Goal: Task Accomplishment & Management: Manage account settings

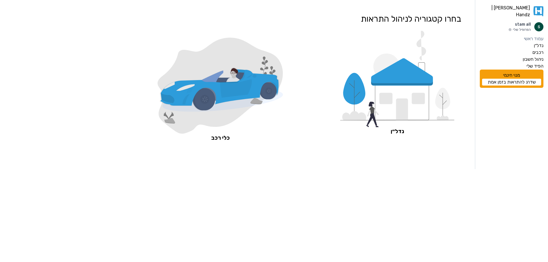
click at [240, 88] on icon at bounding box center [236, 88] width 32 height 19
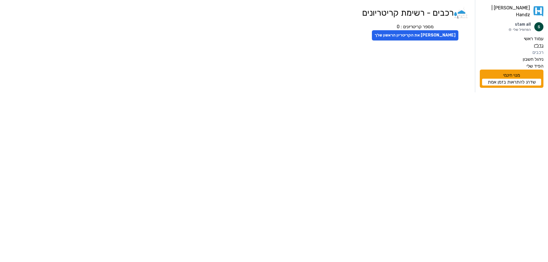
click at [539, 42] on label "נדל״ן" at bounding box center [539, 45] width 10 height 7
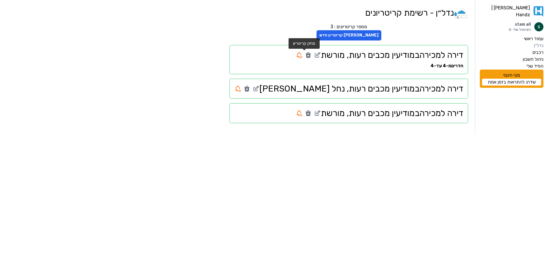
click at [306, 55] on icon at bounding box center [308, 55] width 5 height 5
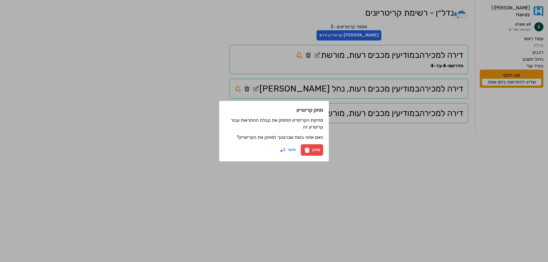
click at [314, 152] on button "מחק" at bounding box center [312, 149] width 22 height 11
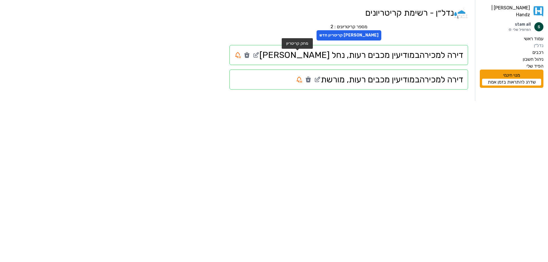
click at [250, 57] on icon at bounding box center [246, 55] width 5 height 5
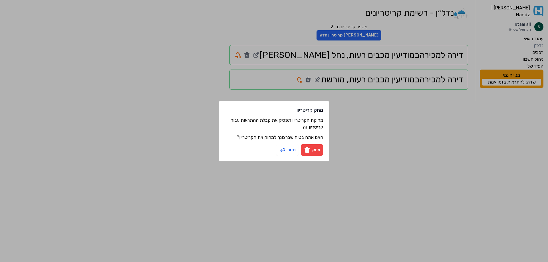
click at [316, 150] on button "מחק" at bounding box center [312, 149] width 22 height 11
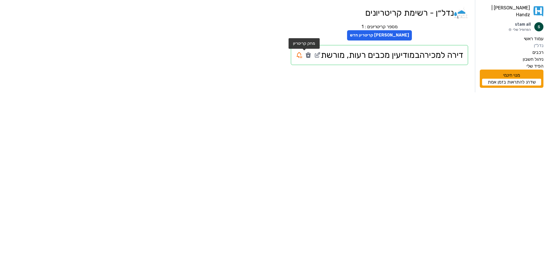
click at [306, 56] on icon at bounding box center [308, 55] width 5 height 5
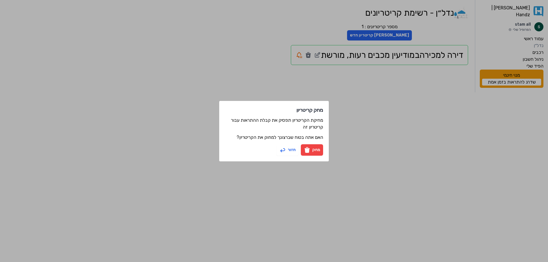
click at [314, 152] on button "מחק" at bounding box center [312, 149] width 22 height 11
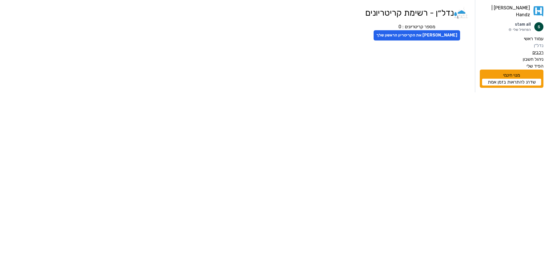
click at [540, 49] on label "רכבים" at bounding box center [538, 52] width 11 height 7
click at [424, 38] on button "[PERSON_NAME] את הקריטריון הראשון שלך" at bounding box center [415, 35] width 87 height 10
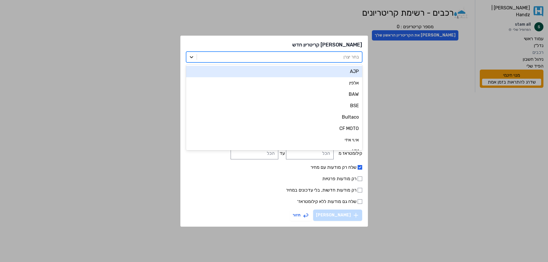
click at [197, 53] on div at bounding box center [191, 57] width 10 height 10
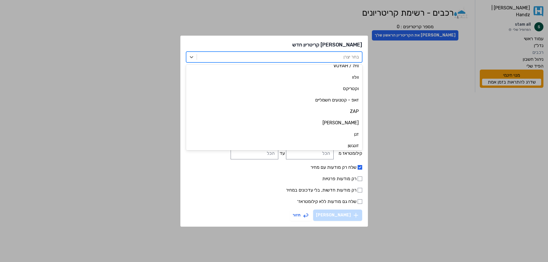
scroll to position [1199, 0]
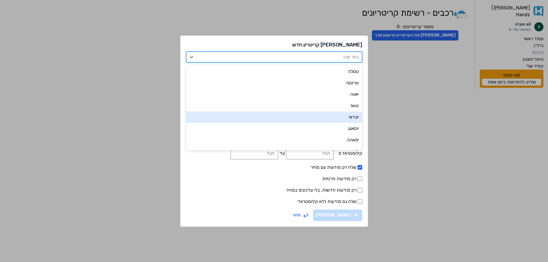
click at [321, 118] on div "יונדאי" at bounding box center [274, 117] width 176 height 11
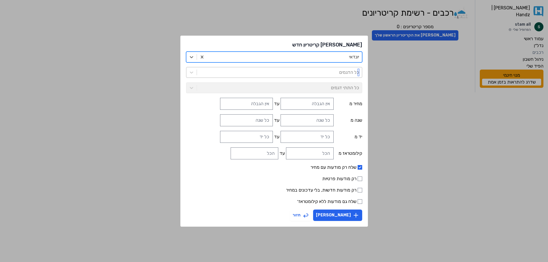
click at [332, 71] on div at bounding box center [279, 73] width 159 height 8
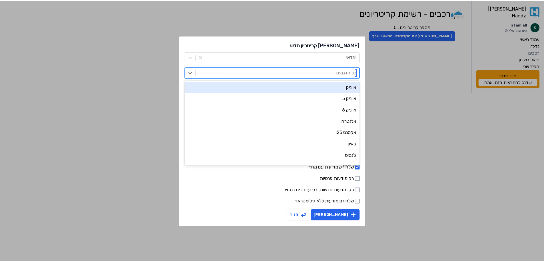
scroll to position [143, 0]
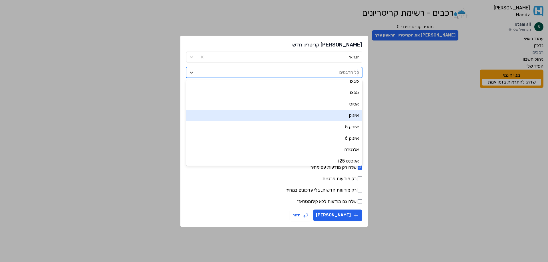
click at [345, 117] on div "איוניק" at bounding box center [274, 115] width 176 height 11
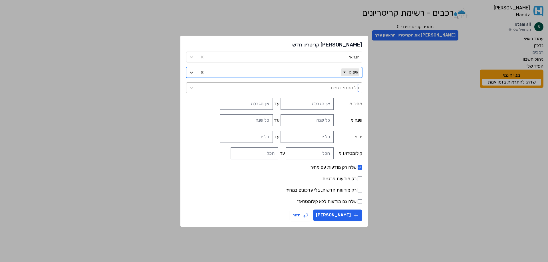
click at [336, 88] on div at bounding box center [279, 88] width 159 height 8
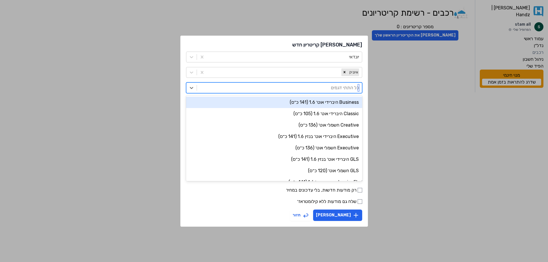
click at [336, 88] on div at bounding box center [279, 88] width 159 height 8
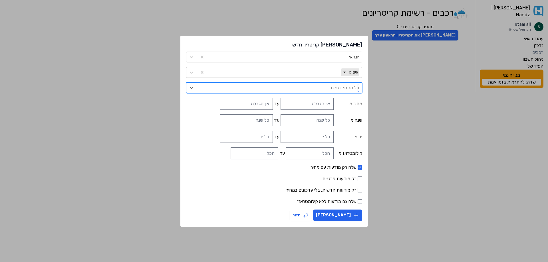
click at [338, 88] on div at bounding box center [279, 88] width 159 height 8
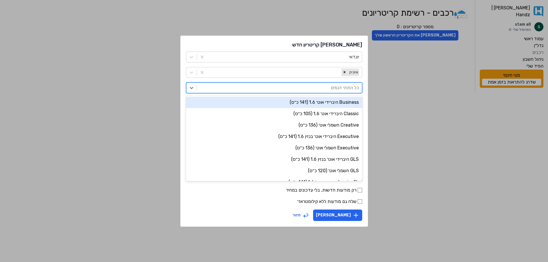
click at [276, 42] on h2 "[PERSON_NAME] קריטריון חדש" at bounding box center [274, 44] width 176 height 7
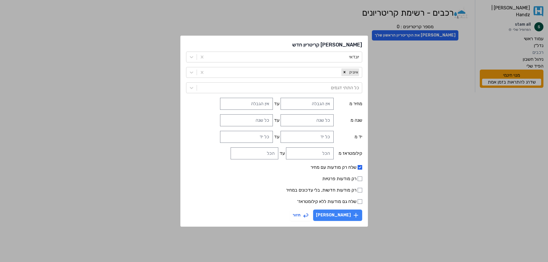
click at [341, 214] on button "[PERSON_NAME]" at bounding box center [337, 215] width 49 height 11
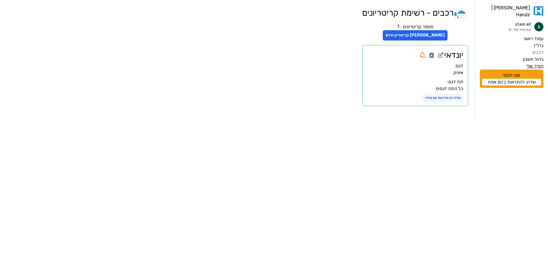
click at [533, 63] on label "הפיד שלי" at bounding box center [535, 66] width 17 height 7
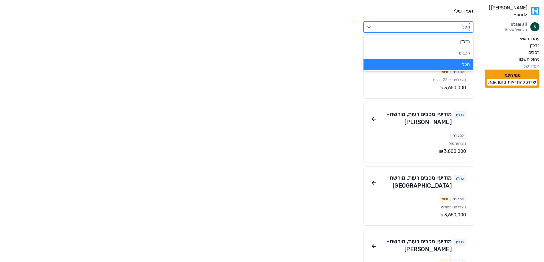
click at [460, 27] on div at bounding box center [423, 27] width 93 height 8
click at [467, 50] on div "רכבים" at bounding box center [419, 52] width 110 height 11
